Goal: Information Seeking & Learning: Compare options

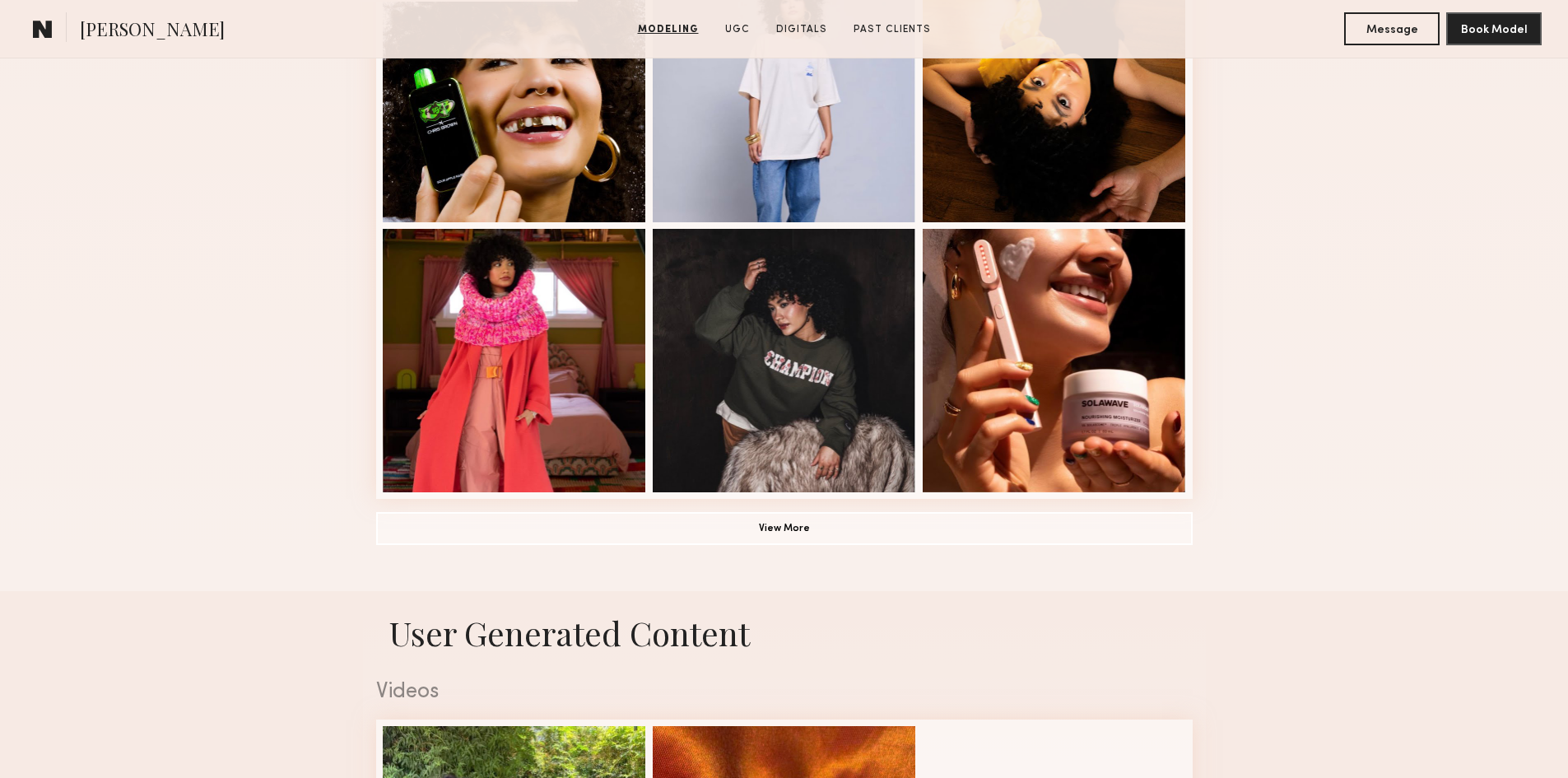
scroll to position [1070, 0]
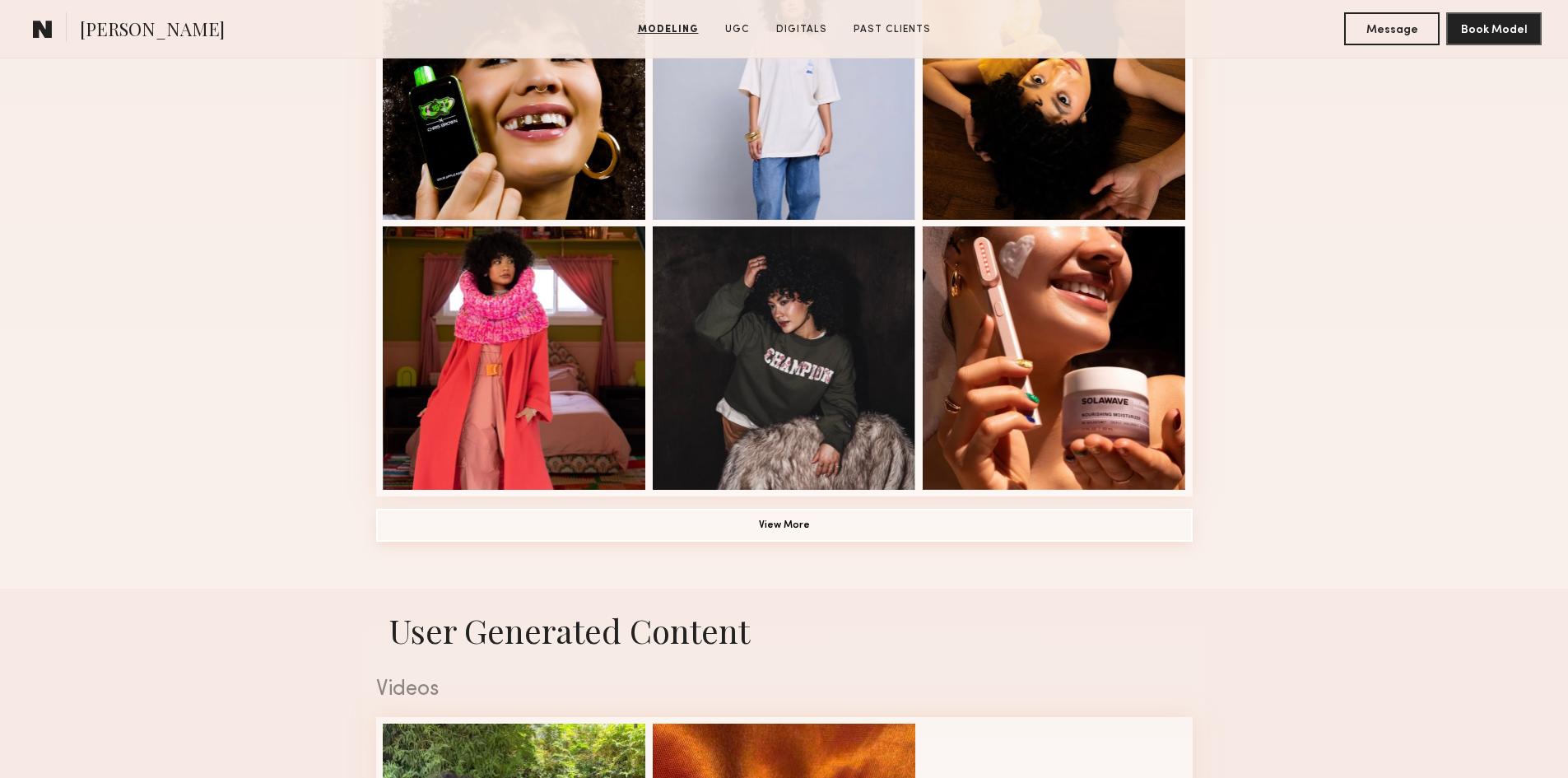
click at [801, 534] on button "View More" at bounding box center [784, 525] width 817 height 33
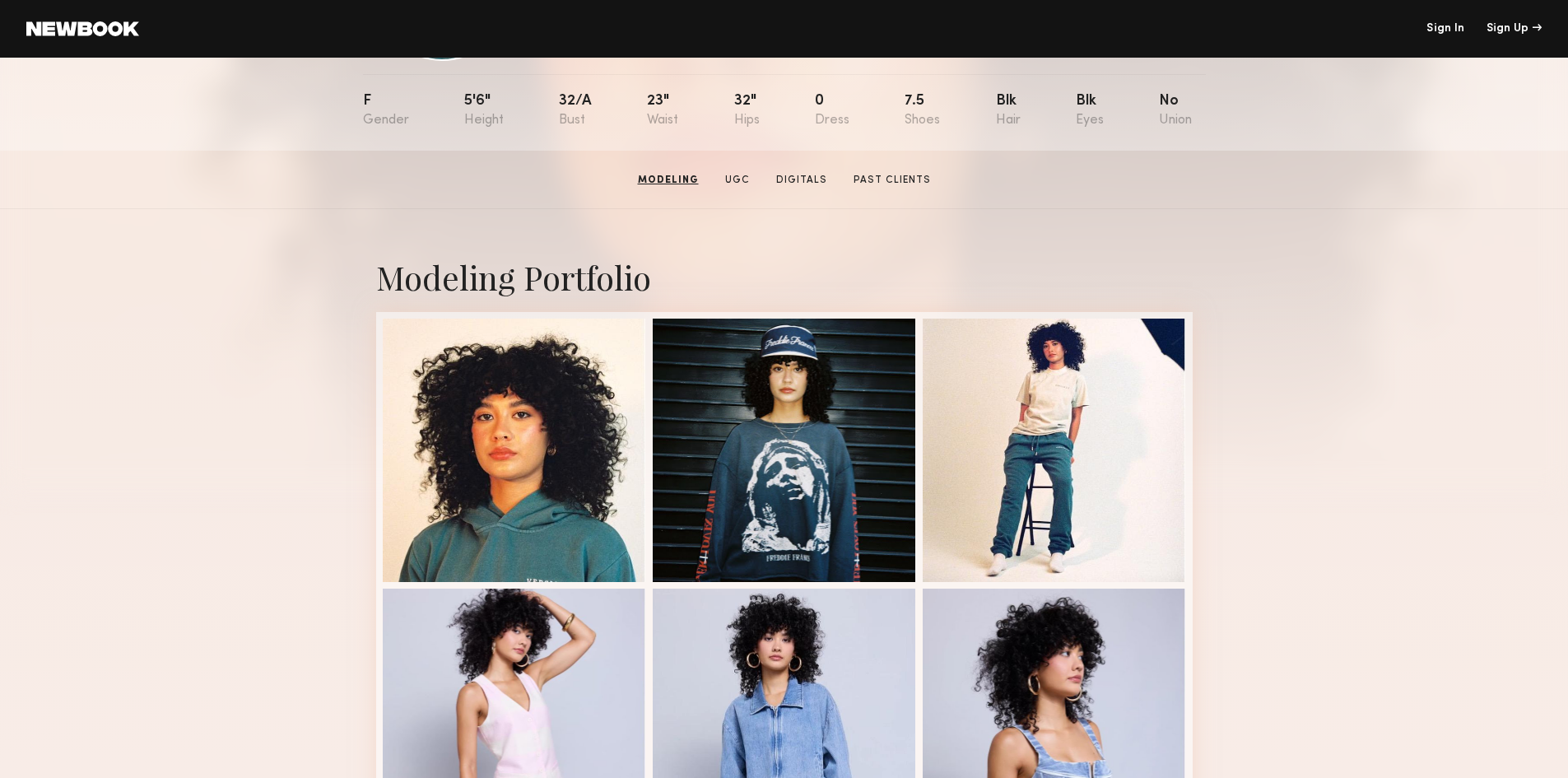
scroll to position [82, 0]
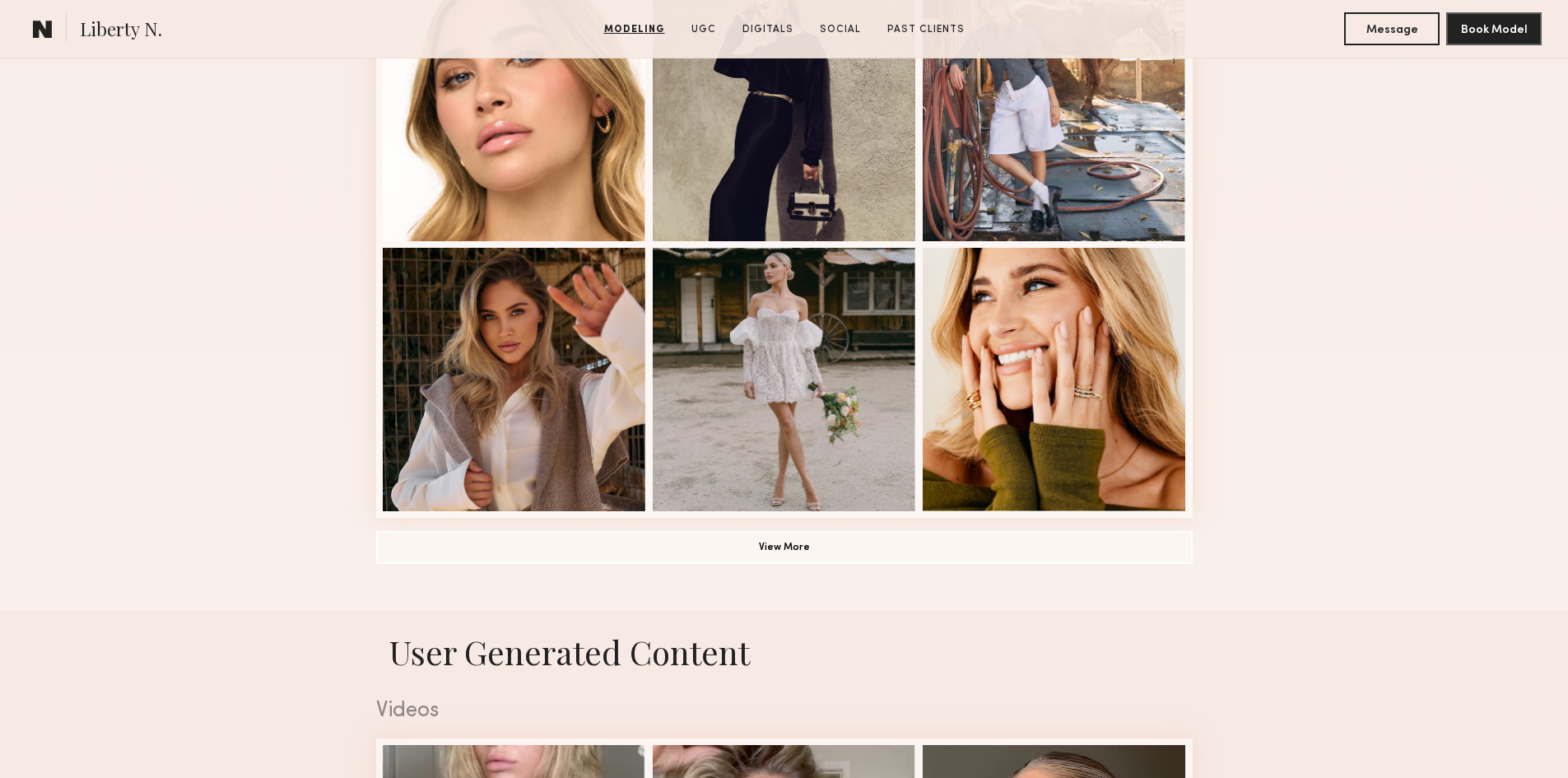
scroll to position [1070, 0]
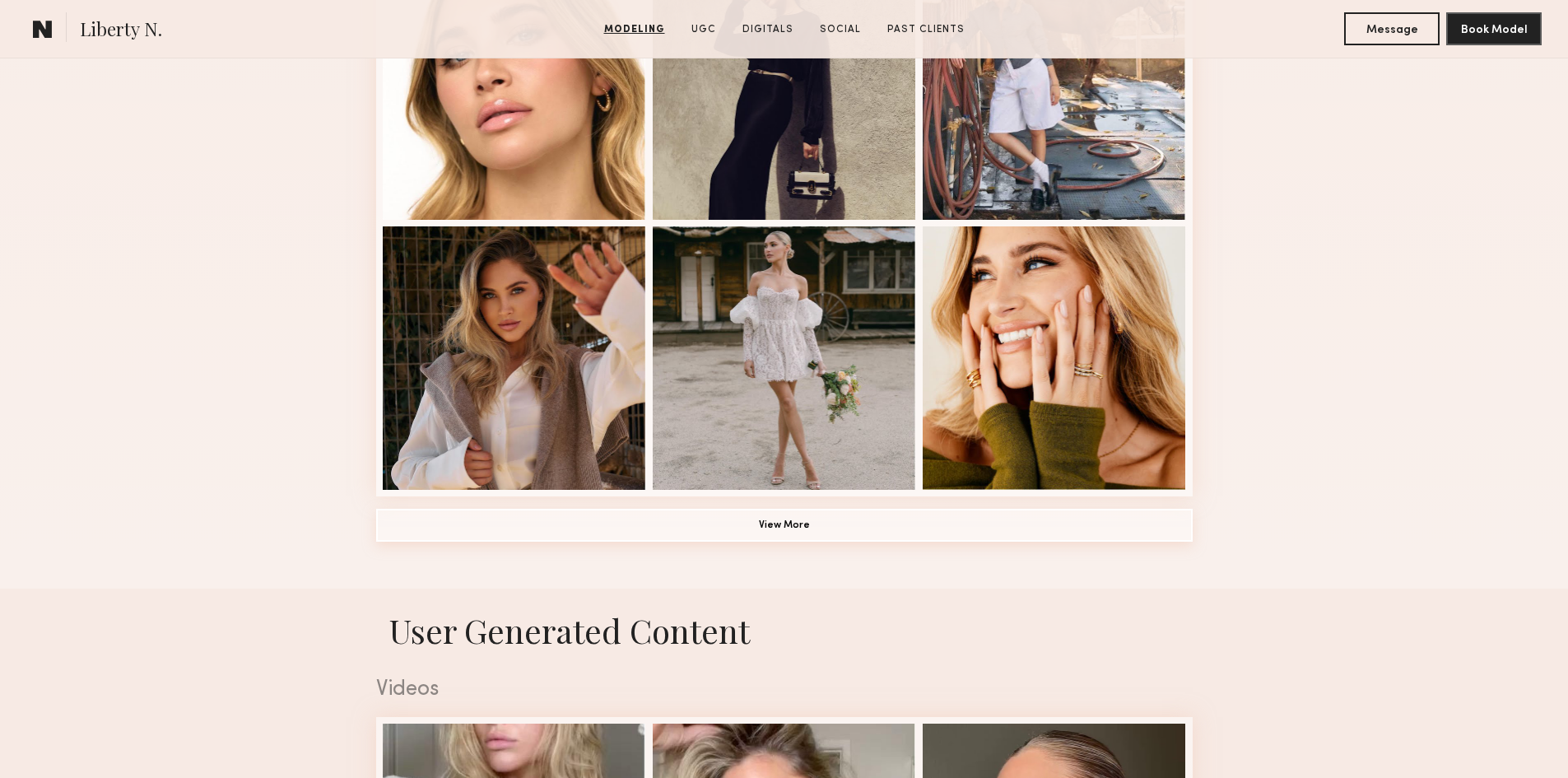
click at [824, 538] on button "View More" at bounding box center [784, 525] width 817 height 33
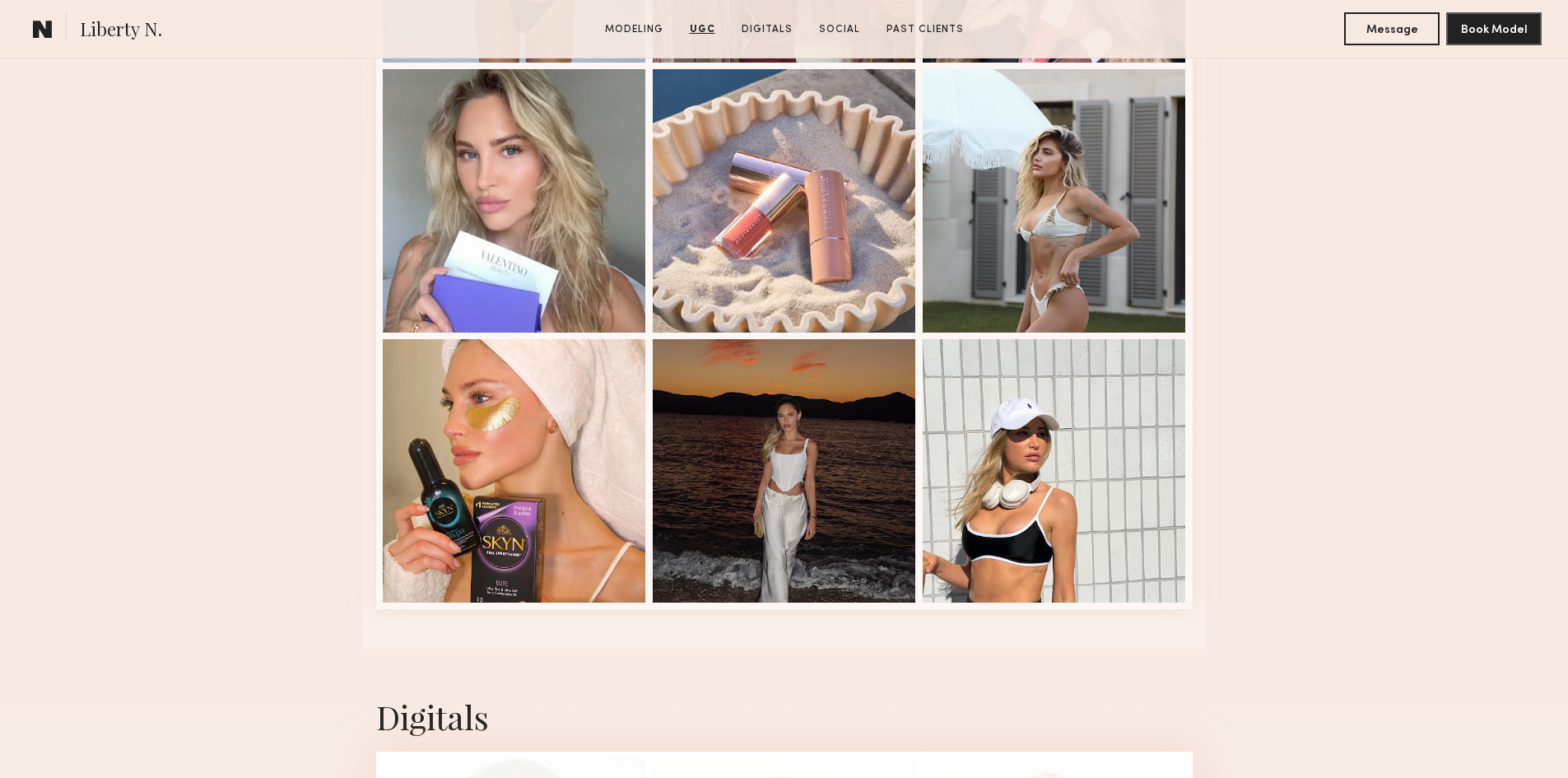
scroll to position [4280, 0]
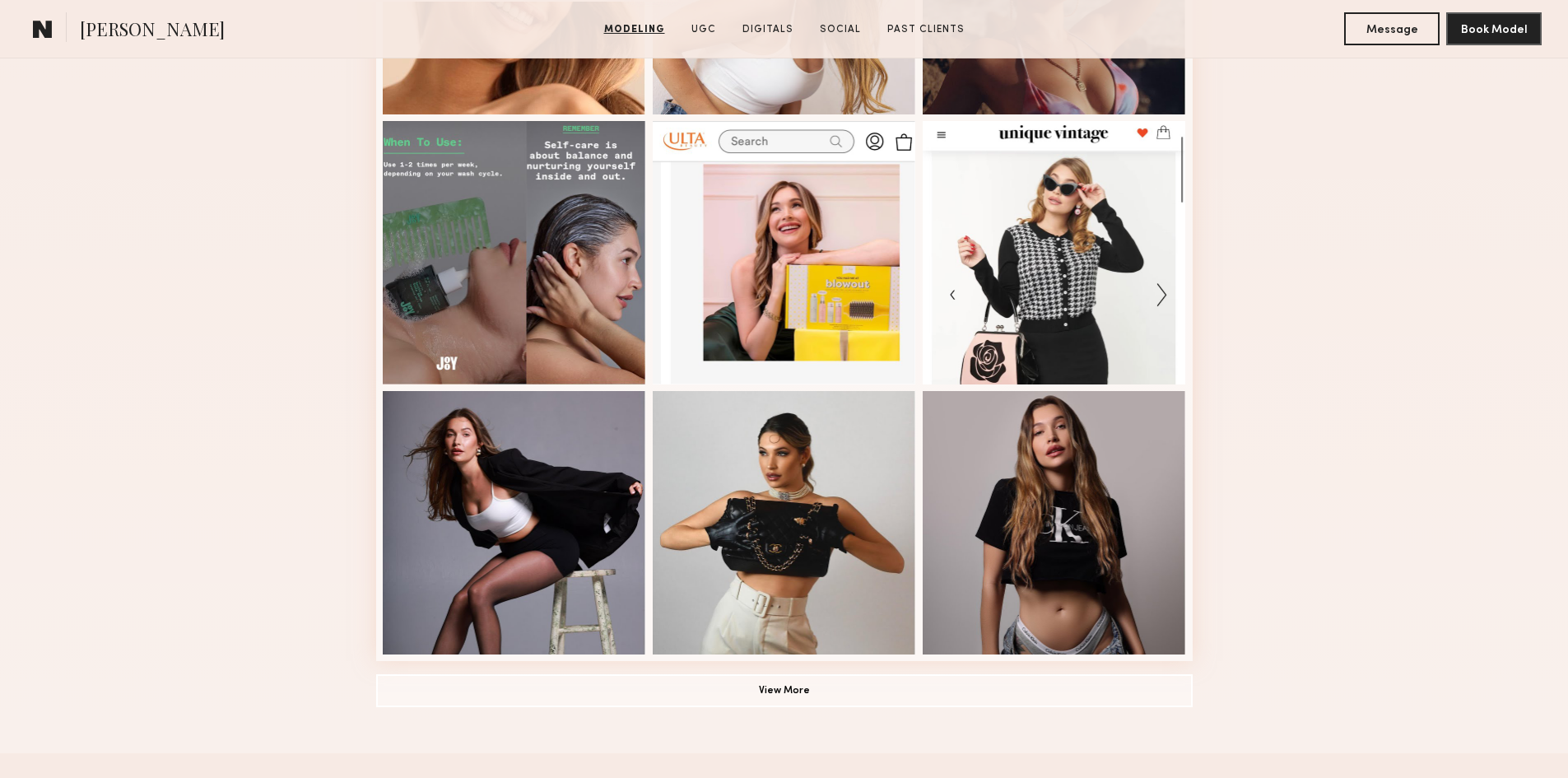
scroll to position [1070, 0]
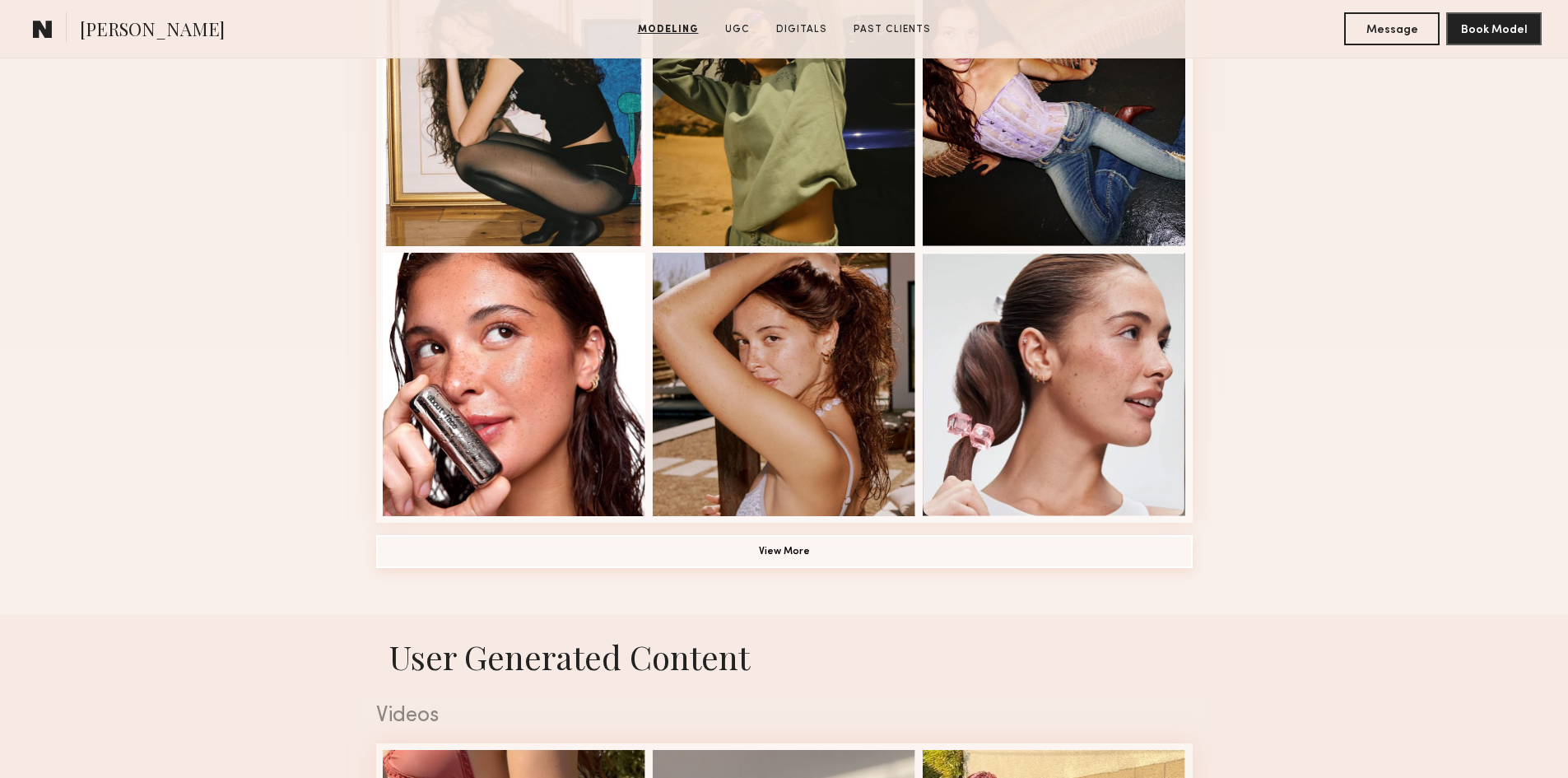
scroll to position [1070, 0]
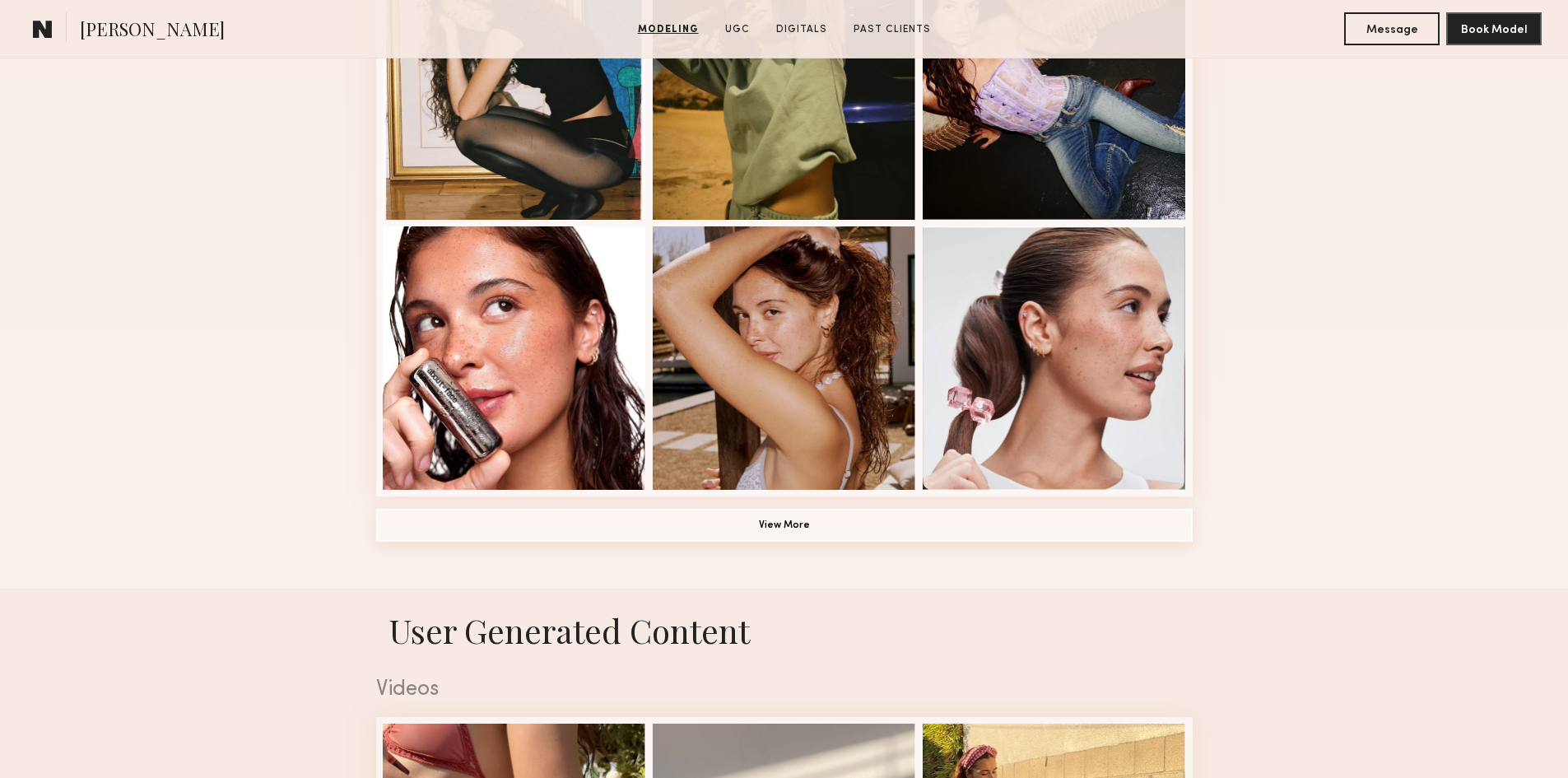
click at [792, 531] on button "View More" at bounding box center [784, 525] width 817 height 33
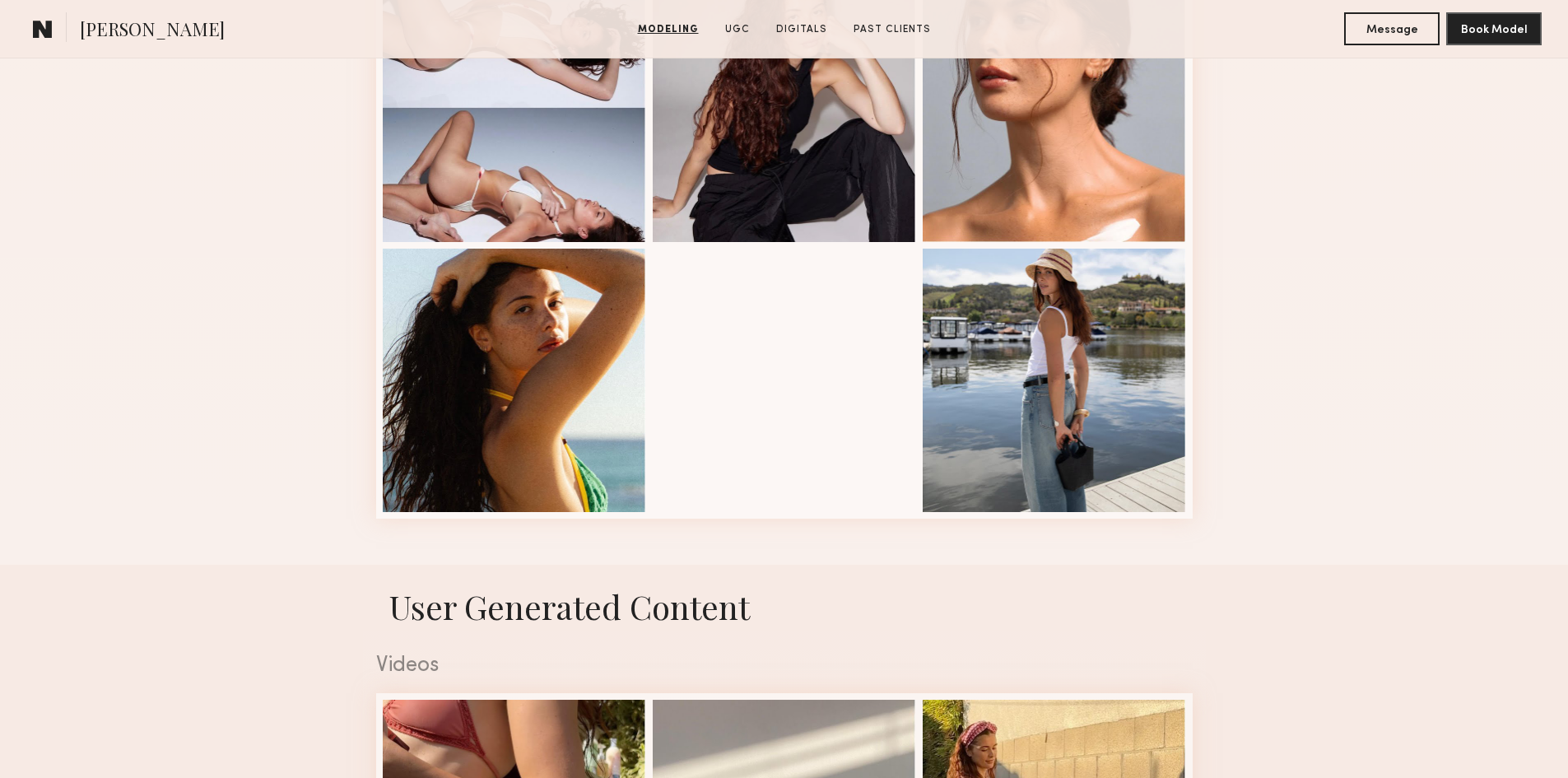
scroll to position [2222, 0]
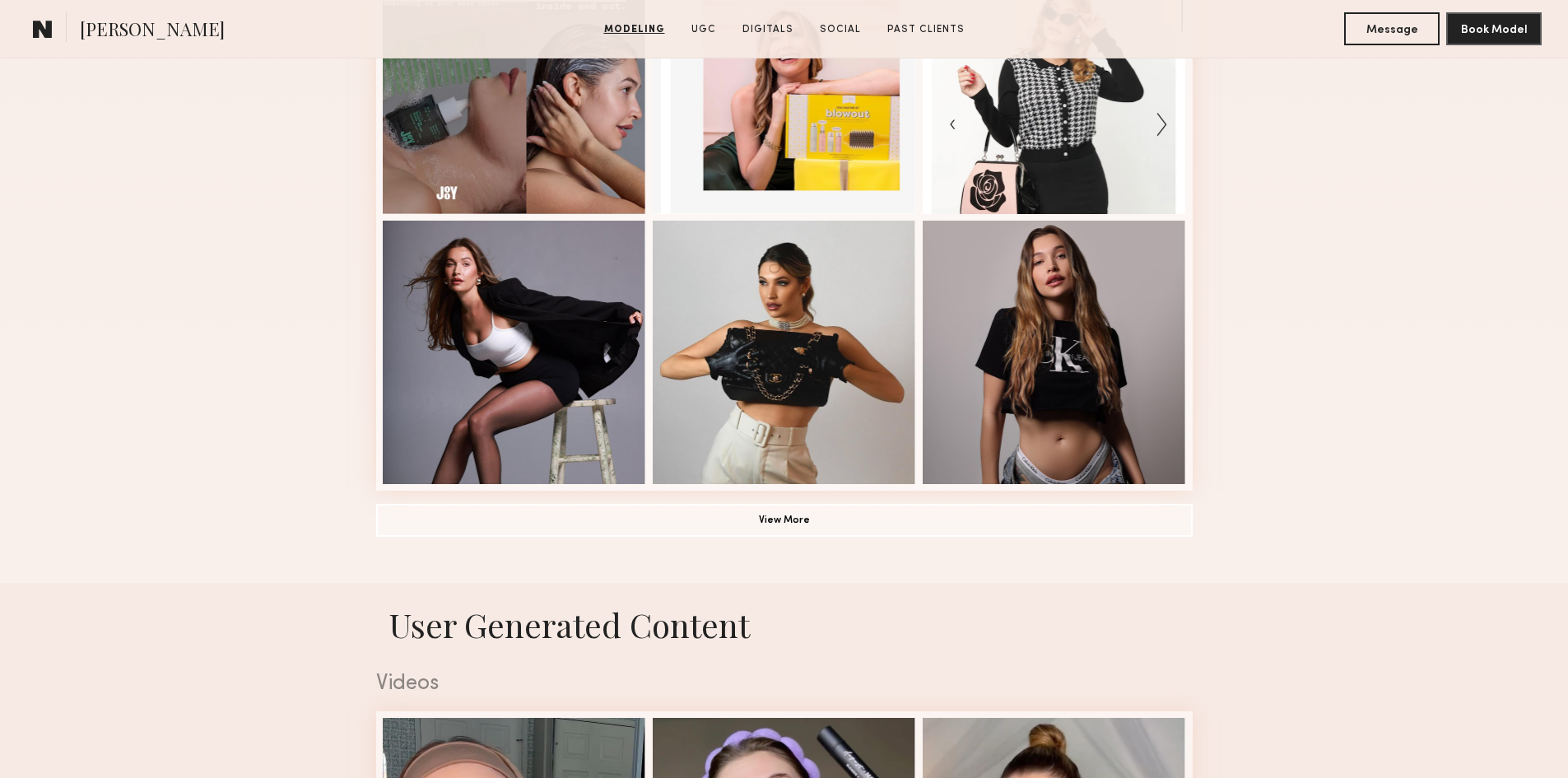
scroll to position [1153, 0]
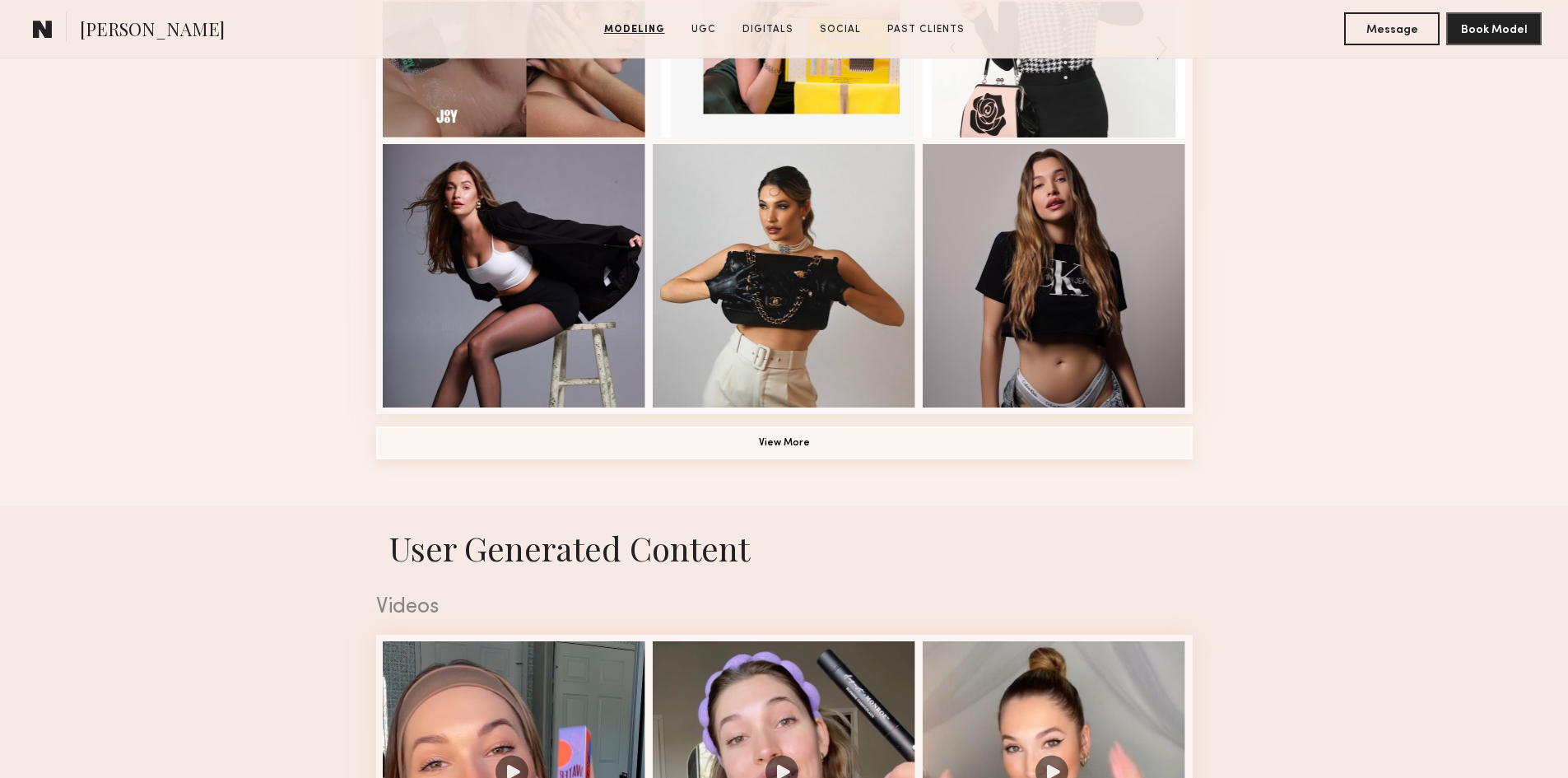
click at [762, 450] on button "View More" at bounding box center [784, 443] width 817 height 33
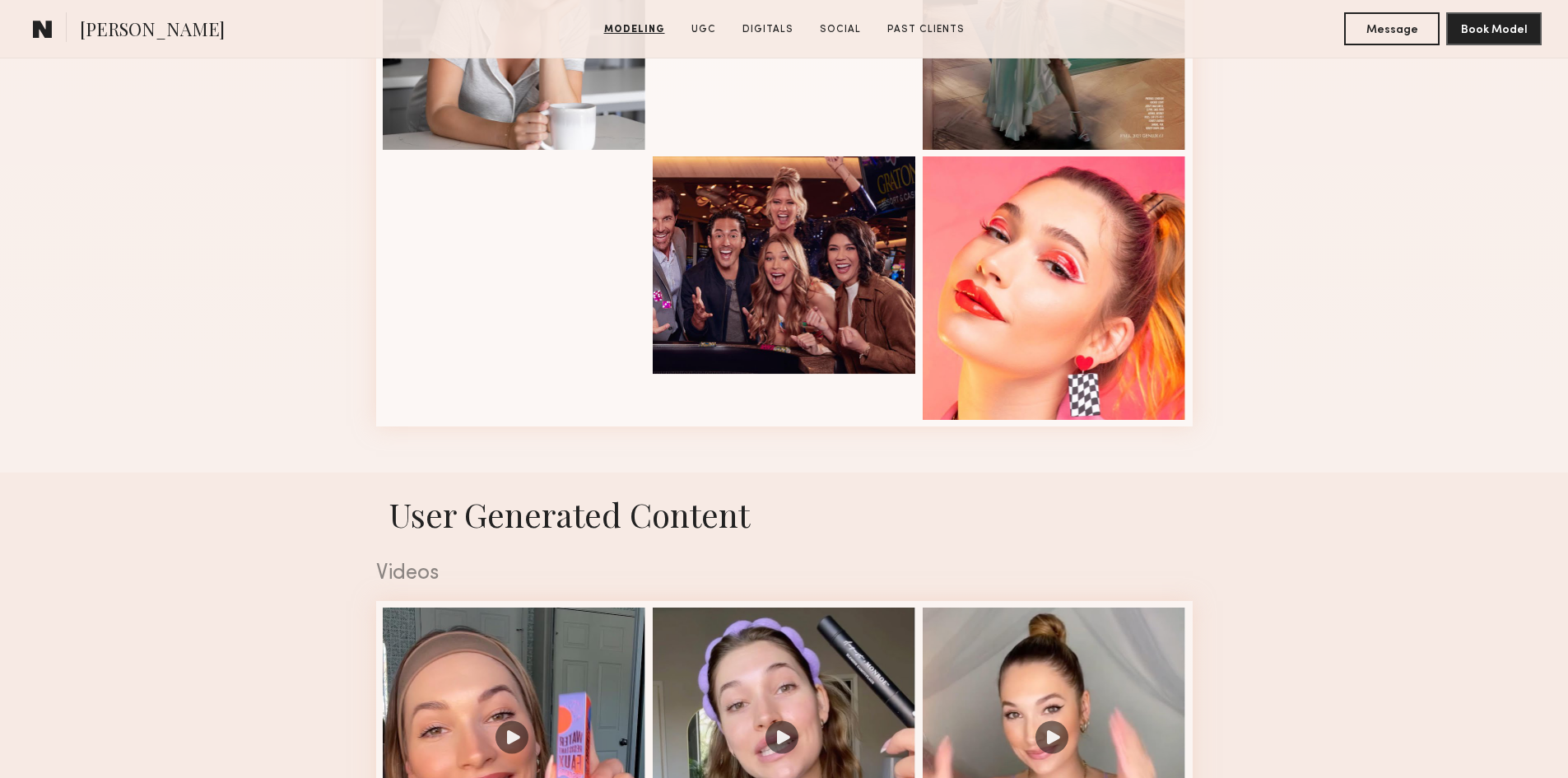
scroll to position [2222, 0]
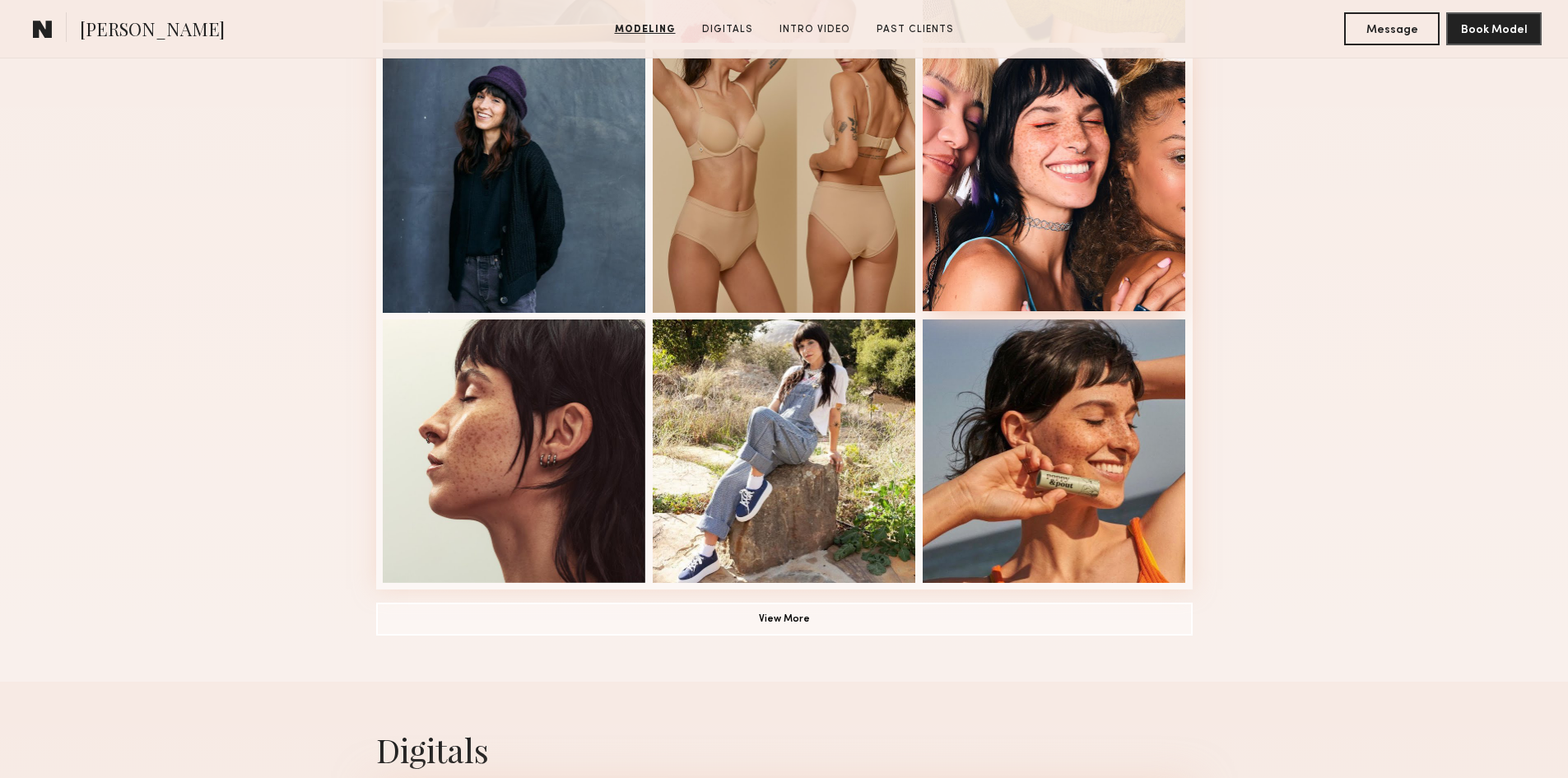
scroll to position [988, 0]
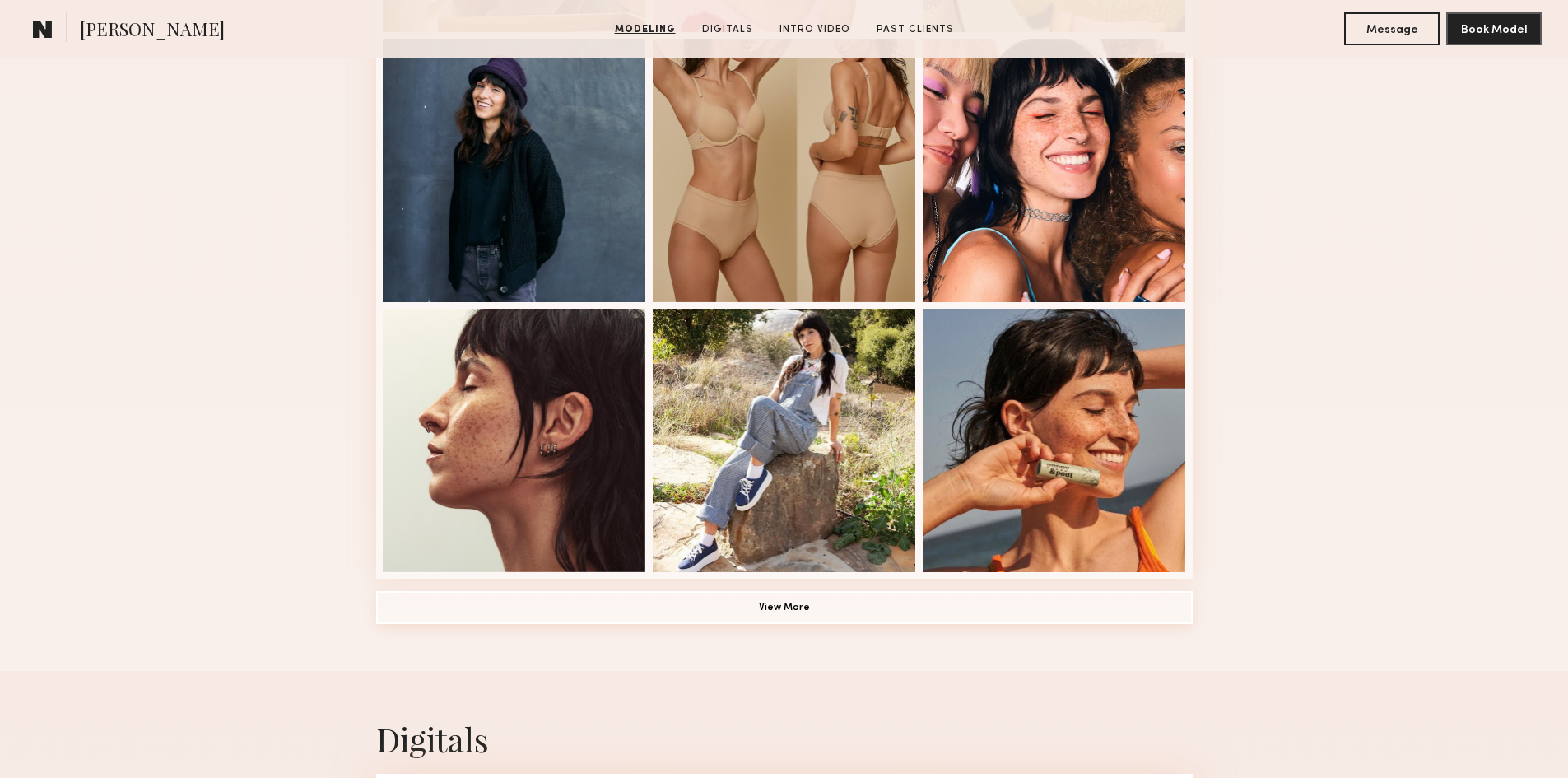
click at [772, 611] on button "View More" at bounding box center [784, 607] width 817 height 33
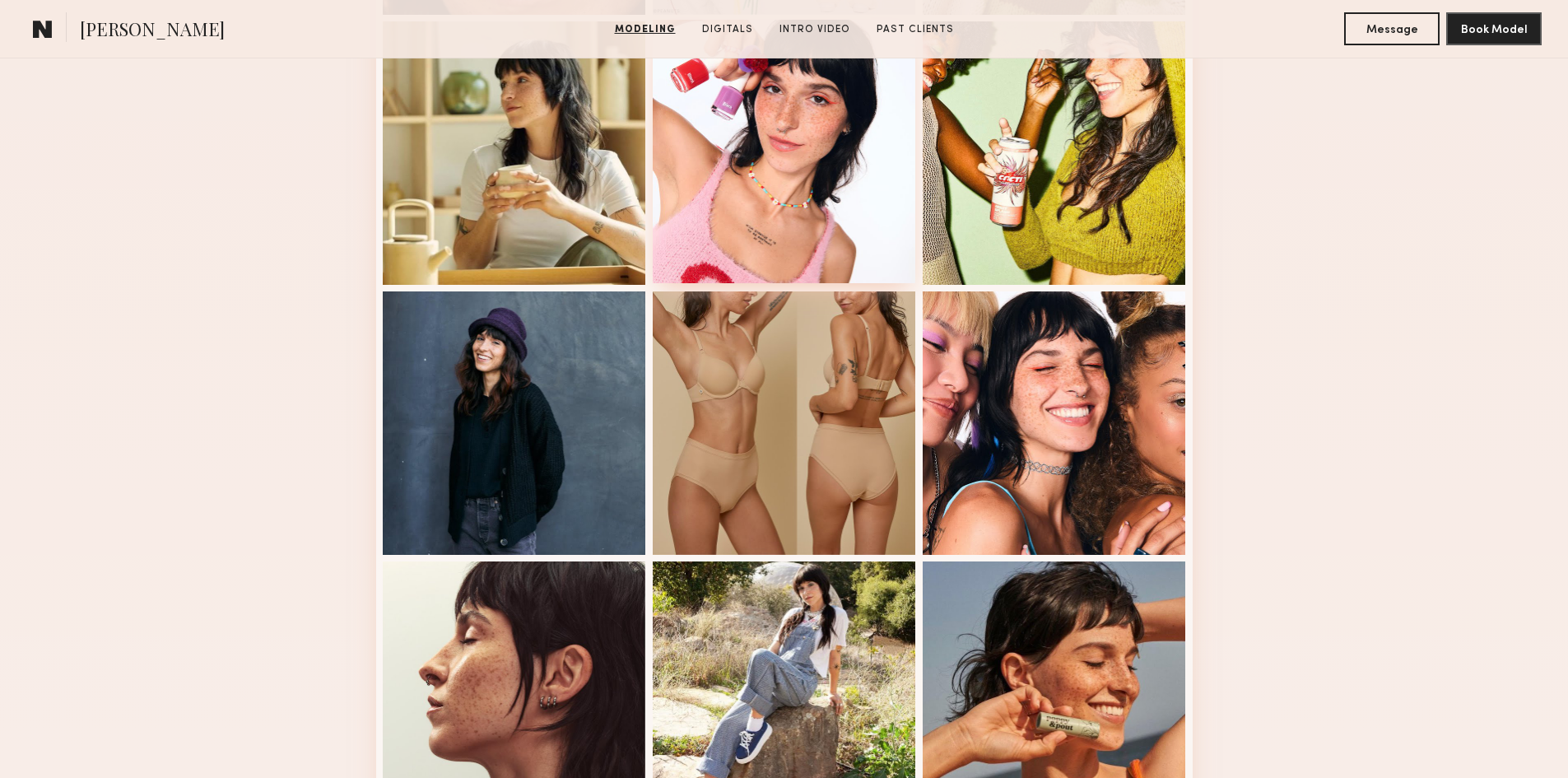
scroll to position [741, 0]
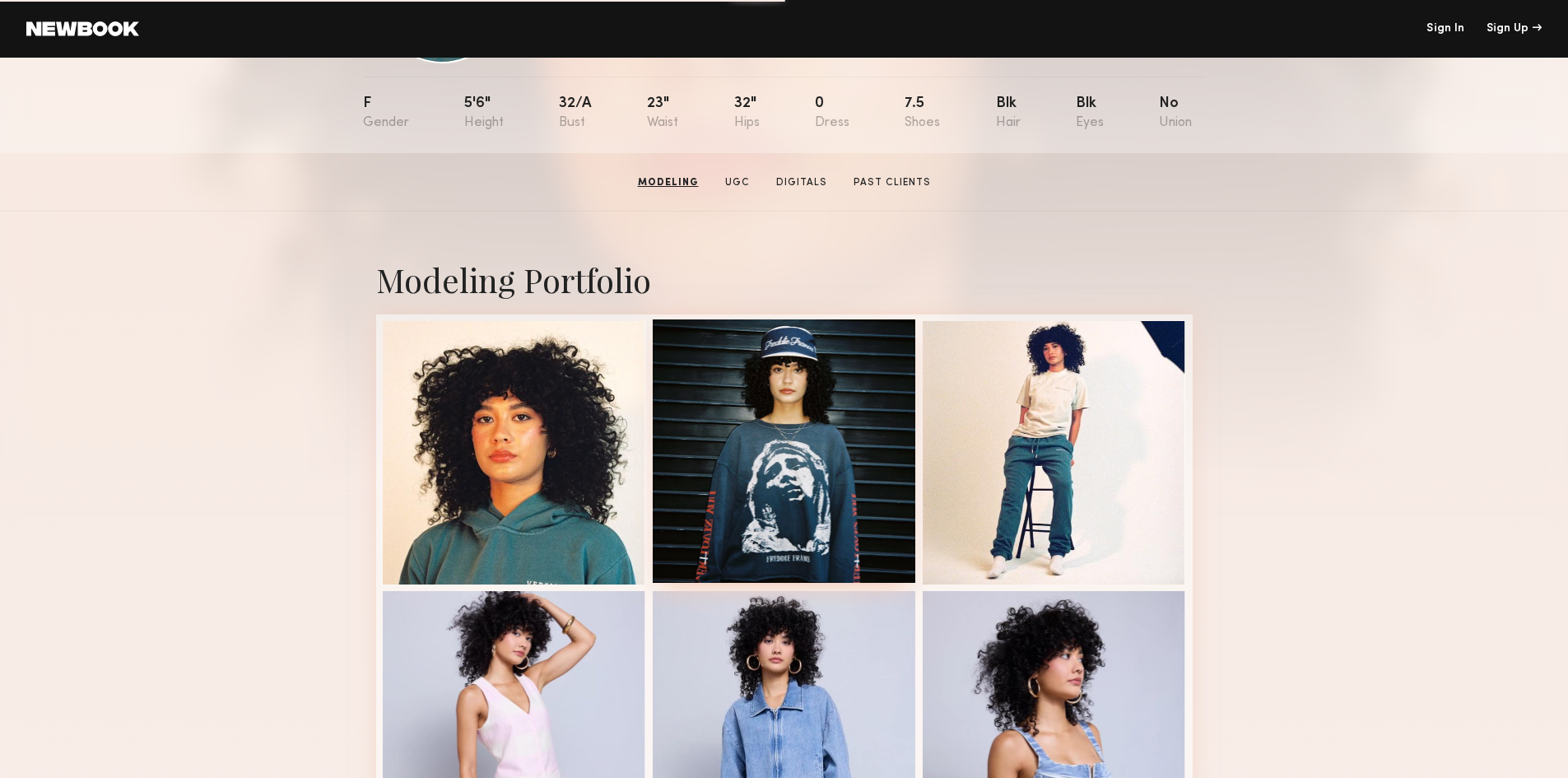
scroll to position [165, 0]
